Goal: Transaction & Acquisition: Purchase product/service

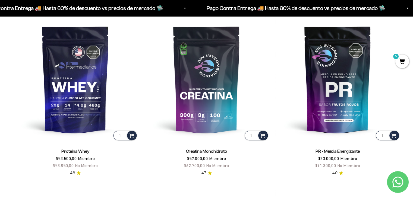
scroll to position [248, 0]
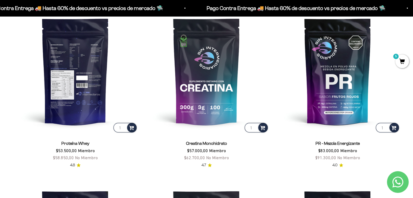
click at [81, 77] on img at bounding box center [75, 71] width 125 height 125
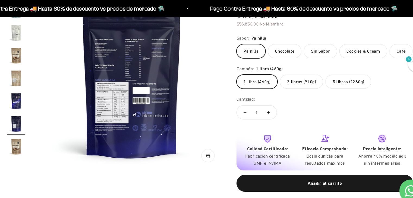
scroll to position [78, 0]
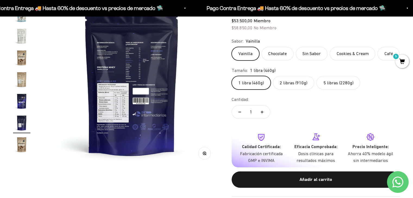
click at [55, 87] on img at bounding box center [131, 79] width 175 height 175
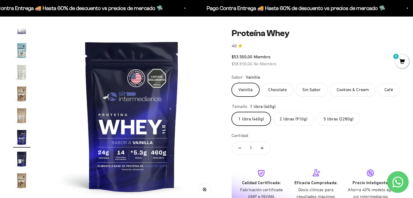
scroll to position [47, 0]
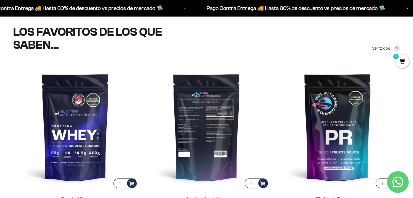
scroll to position [177, 0]
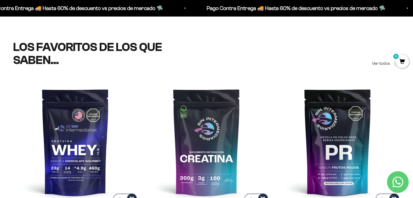
click at [399, 58] on span "5" at bounding box center [402, 62] width 14 height 14
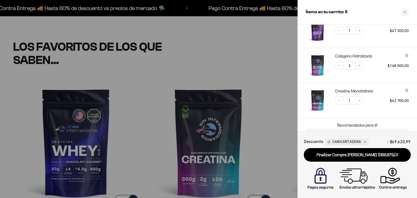
scroll to position [36, 0]
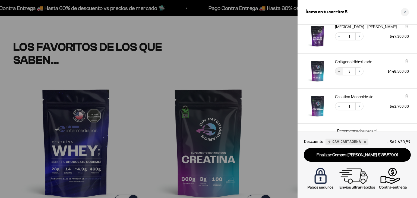
click at [338, 73] on button "Decrease quantity" at bounding box center [339, 71] width 8 height 8
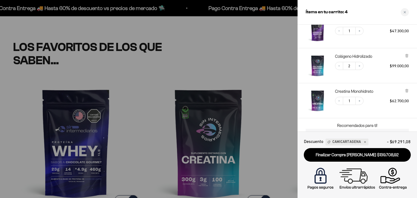
scroll to position [42, 0]
click at [339, 68] on button "Decrease quantity" at bounding box center [339, 66] width 8 height 8
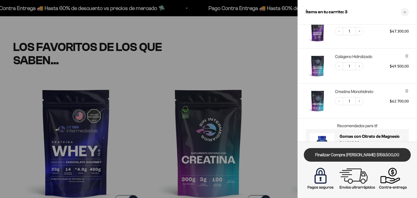
click at [369, 159] on link "Finalizar Compra [PERSON_NAME] $159.500,00" at bounding box center [357, 155] width 107 height 14
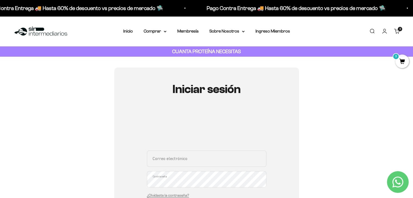
click at [207, 152] on input "Correo electrónico" at bounding box center [206, 159] width 119 height 16
type input "laudavilasierra@gmail.com"
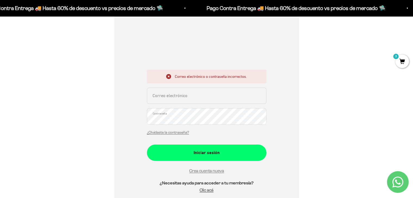
scroll to position [102, 0]
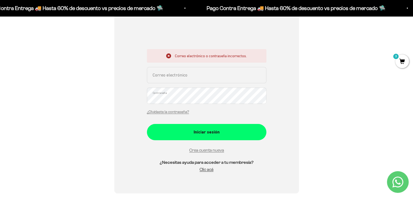
click at [201, 72] on input "Correo electrónico" at bounding box center [206, 75] width 119 height 16
type input "laudavilasierra@gmail.com"
click at [147, 124] on button "Iniciar sesión" at bounding box center [206, 132] width 119 height 16
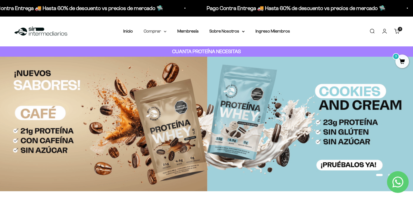
click at [157, 31] on summary "Comprar" at bounding box center [155, 31] width 23 height 7
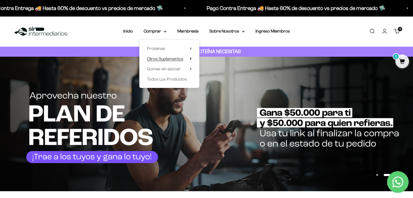
click at [181, 59] on span "Otros Suplementos" at bounding box center [165, 58] width 36 height 5
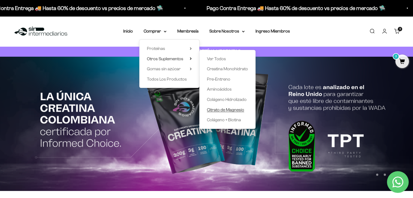
click at [231, 112] on span "Citrato de Magnesio" at bounding box center [225, 109] width 37 height 7
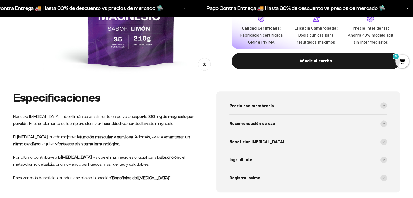
scroll to position [187, 0]
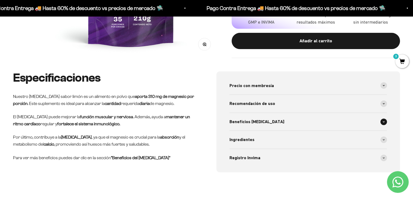
click at [257, 127] on div "Beneficios [MEDICAL_DATA]" at bounding box center [308, 122] width 158 height 18
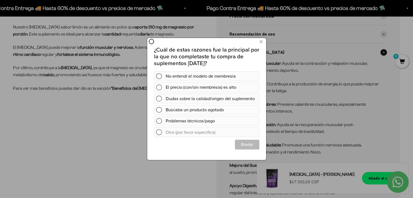
scroll to position [0, 0]
click at [260, 40] on icon at bounding box center [260, 41] width 3 height 7
click at [39, 98] on div at bounding box center [57, 61] width 114 height 123
click at [262, 42] on icon at bounding box center [260, 41] width 3 height 7
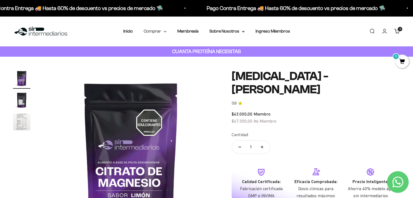
click at [159, 33] on summary "Comprar" at bounding box center [155, 31] width 23 height 7
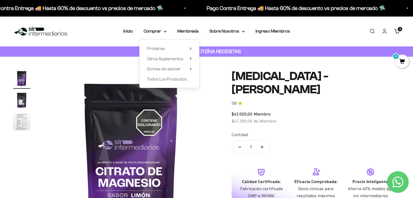
click at [159, 45] on span "Proteínas" at bounding box center [156, 48] width 18 height 7
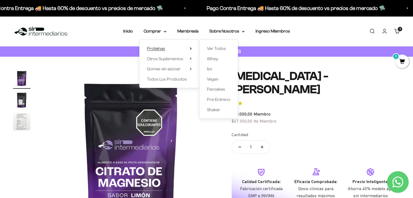
click at [160, 51] on span "Proteínas" at bounding box center [156, 48] width 18 height 7
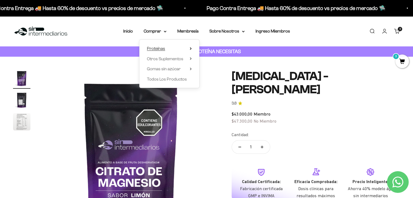
click at [173, 51] on summary "Proteínas" at bounding box center [169, 48] width 45 height 7
click at [221, 51] on span "Ver Todos" at bounding box center [216, 48] width 19 height 7
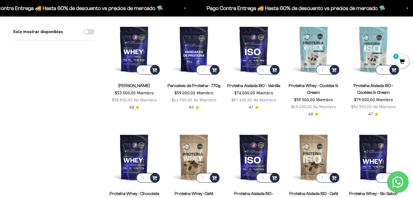
scroll to position [62, 0]
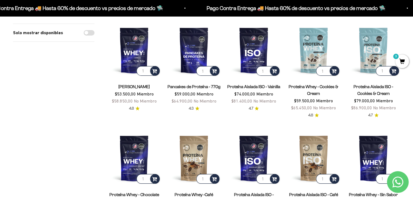
click at [38, 72] on div "Solo mostrar disponibles" at bounding box center [53, 176] width 81 height 304
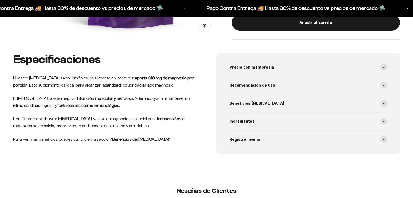
scroll to position [206, 0]
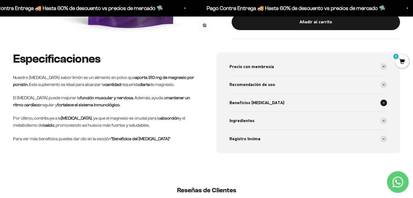
click at [266, 108] on div "Beneficios [MEDICAL_DATA]" at bounding box center [308, 103] width 158 height 18
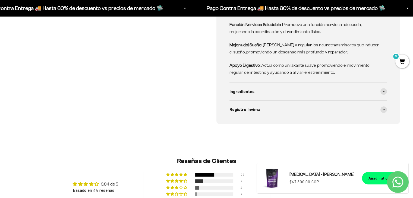
scroll to position [377, 0]
click at [266, 98] on div "Ingredientes" at bounding box center [308, 92] width 158 height 18
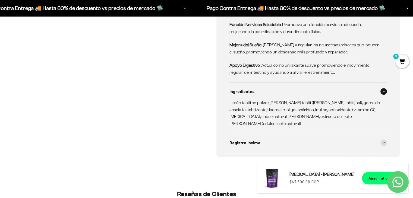
click at [247, 89] on span "Ingredientes" at bounding box center [241, 91] width 25 height 7
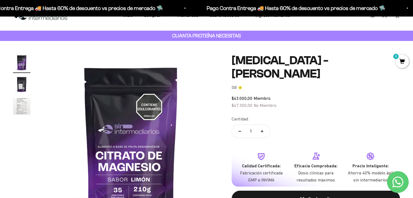
scroll to position [15, 0]
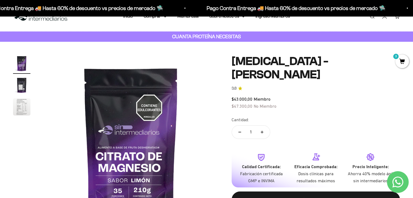
click at [23, 109] on img "Ir al artículo 3" at bounding box center [21, 106] width 17 height 17
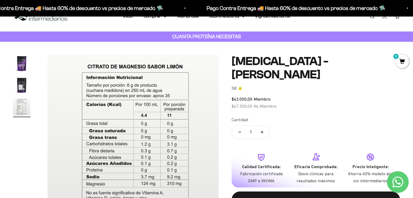
scroll to position [0, 363]
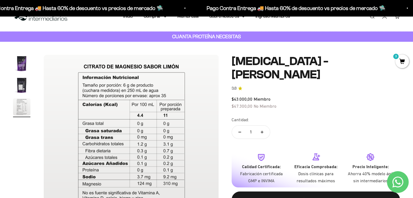
click at [20, 91] on img "Ir al artículo 2" at bounding box center [21, 85] width 17 height 17
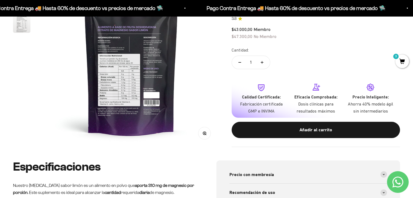
scroll to position [0, 0]
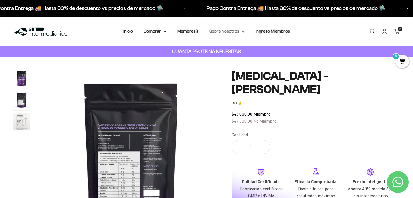
click at [230, 33] on summary "Sobre Nosotros" at bounding box center [226, 31] width 35 height 7
